Goal: Task Accomplishment & Management: Manage account settings

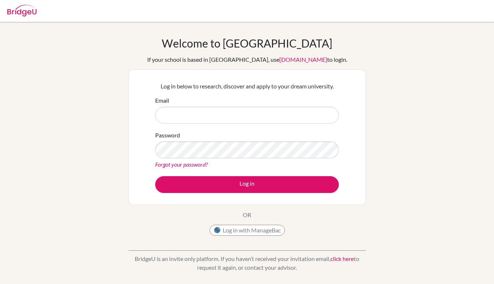
type input "[EMAIL_ADDRESS][DOMAIN_NAME]"
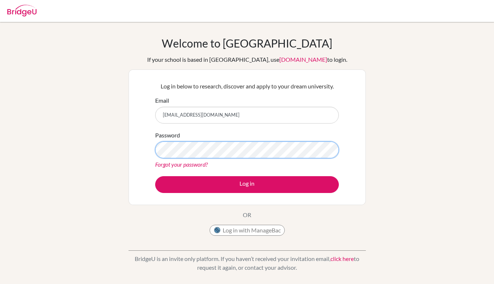
click at [155, 176] on button "Log in" at bounding box center [247, 184] width 184 height 17
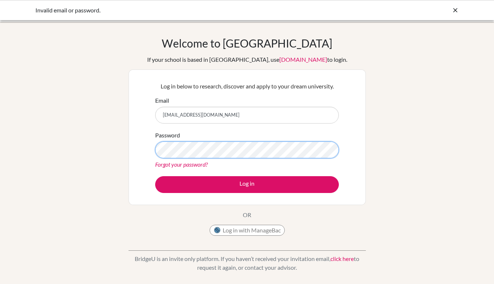
click at [155, 176] on button "Log in" at bounding box center [247, 184] width 184 height 17
